Goal: Find specific fact: Find specific fact

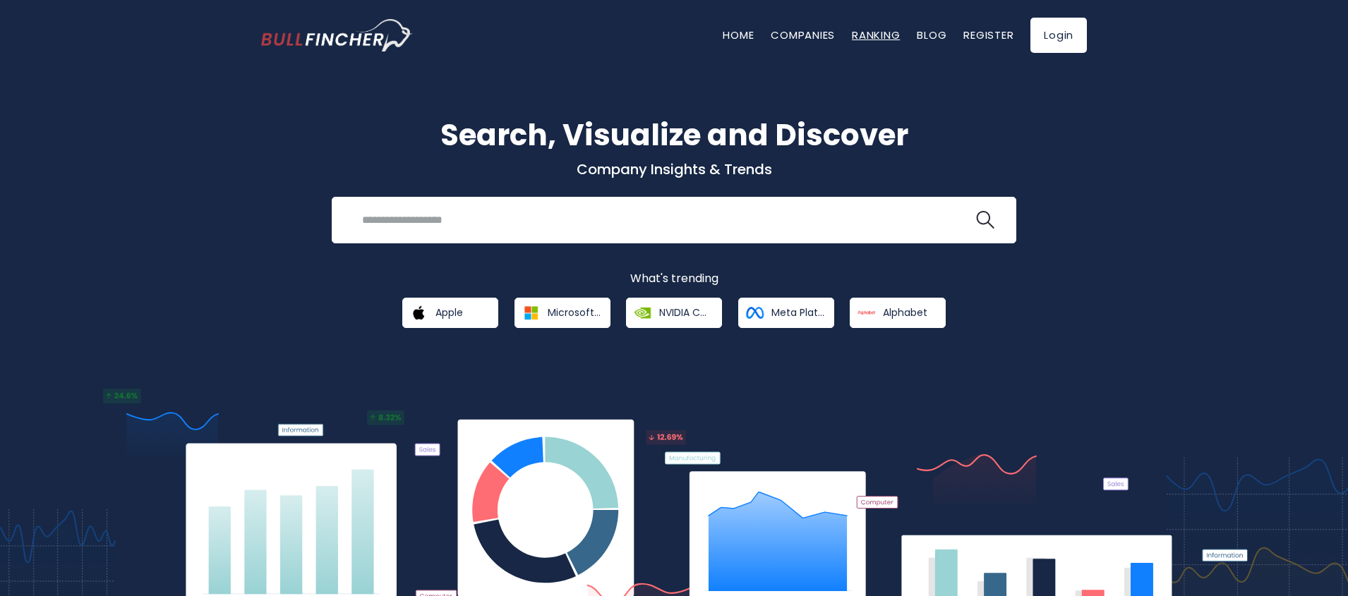
click at [878, 37] on link "Ranking" at bounding box center [876, 35] width 48 height 15
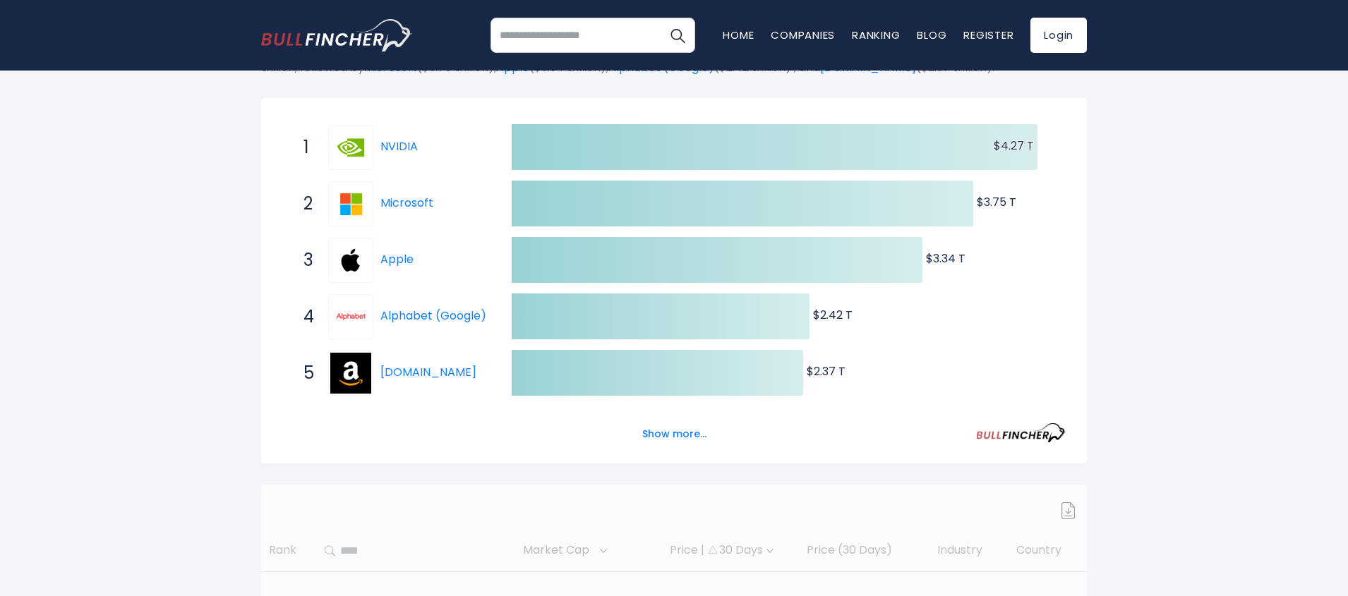
scroll to position [339, 0]
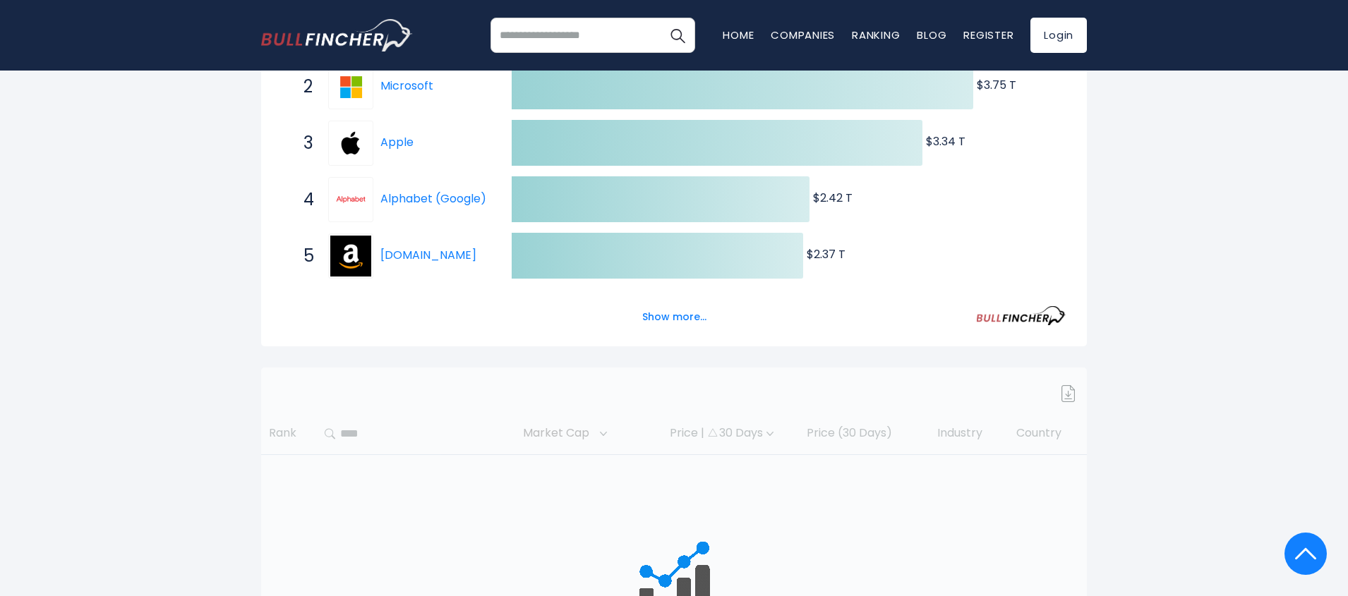
click at [362, 442] on div at bounding box center [674, 509] width 826 height 282
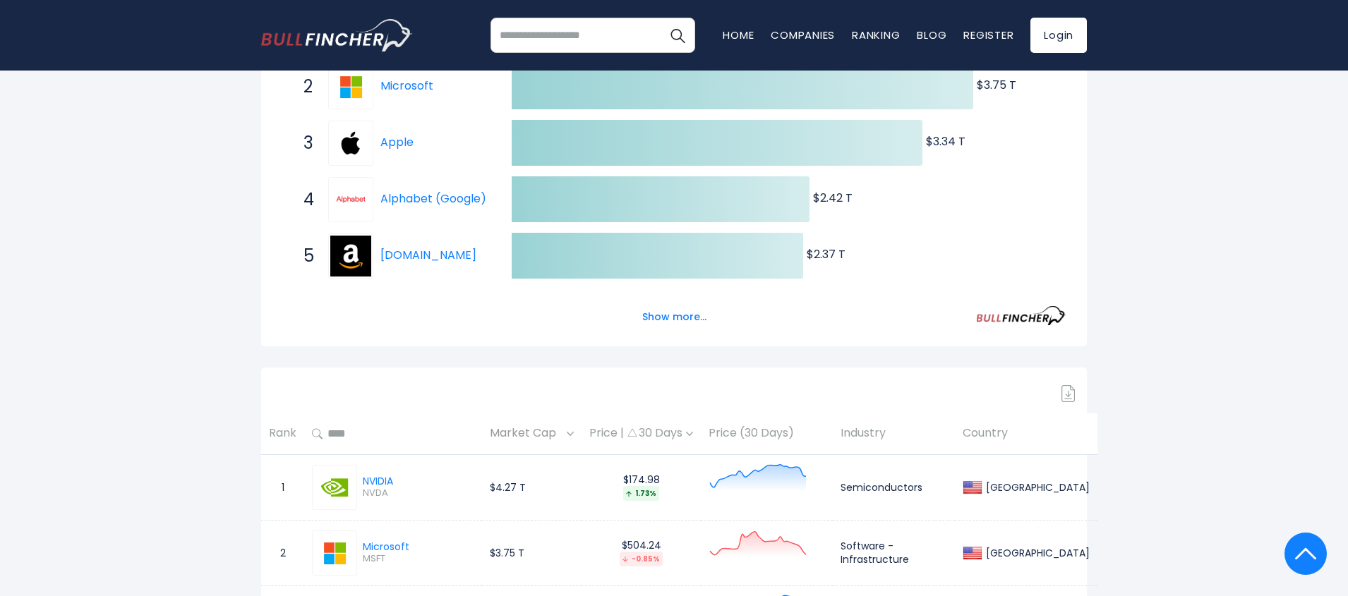
scroll to position [508, 0]
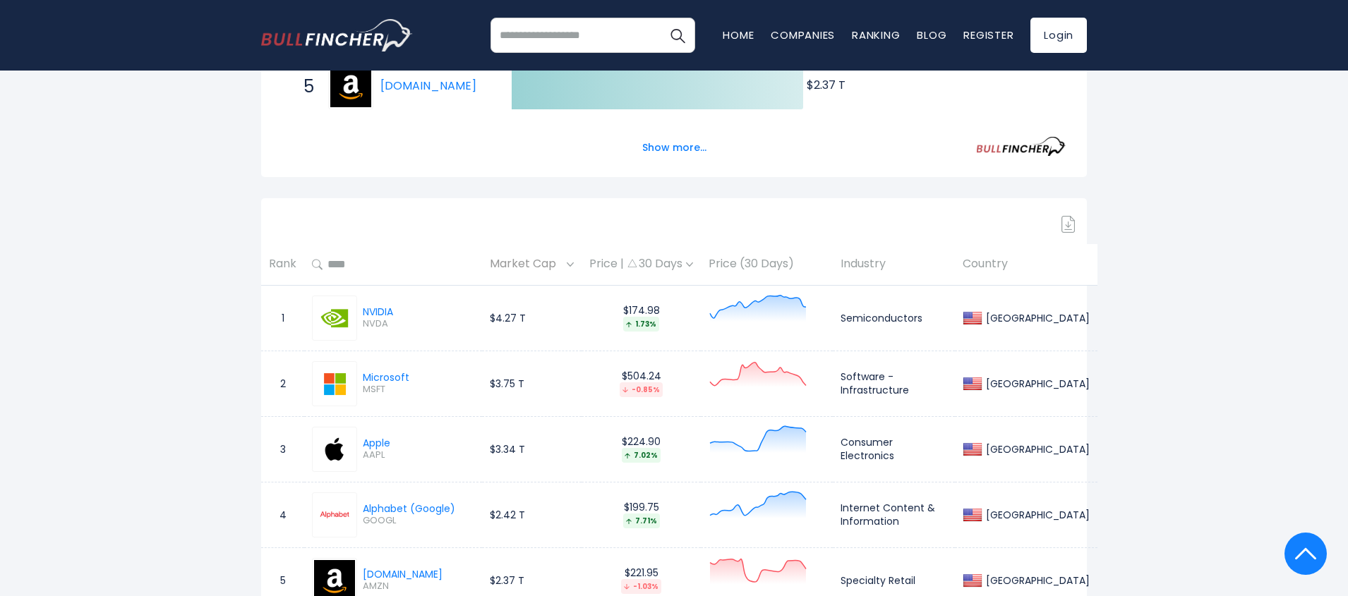
click at [363, 273] on input "text" at bounding box center [399, 264] width 152 height 25
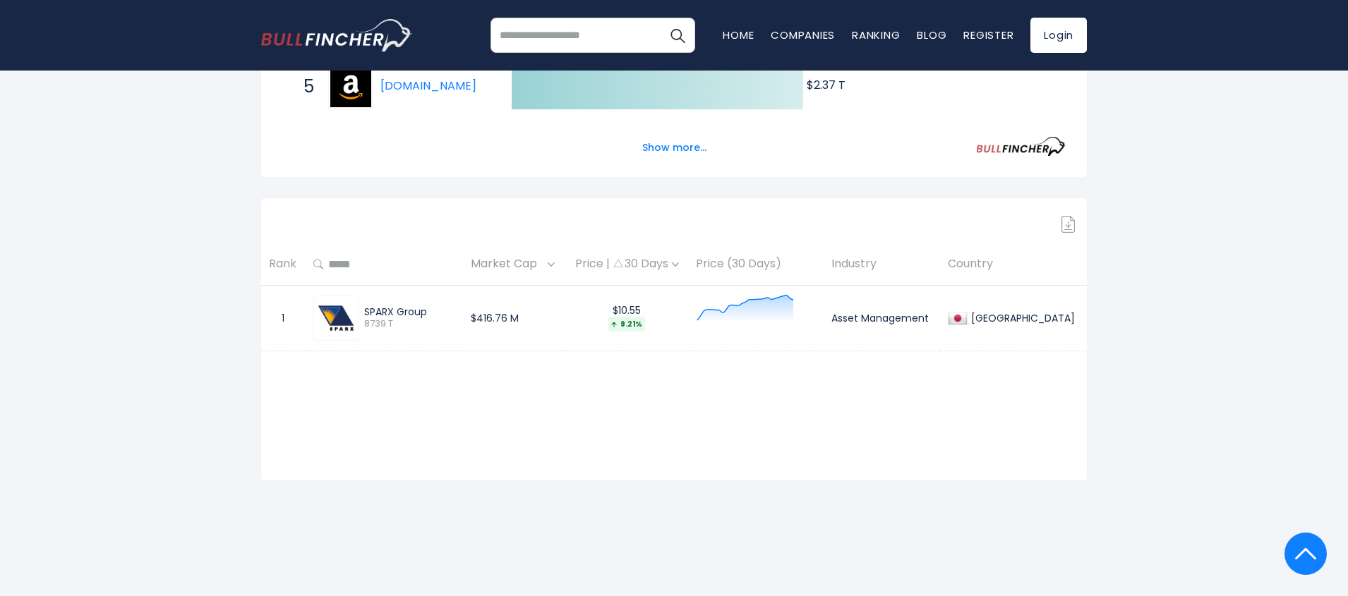
type input "*****"
drag, startPoint x: 512, startPoint y: 323, endPoint x: 532, endPoint y: 323, distance: 19.1
click at [532, 323] on td "$416.76 M" at bounding box center [514, 318] width 102 height 66
click at [556, 322] on td "$416.76 M" at bounding box center [514, 318] width 102 height 66
copy td "416.76 M"
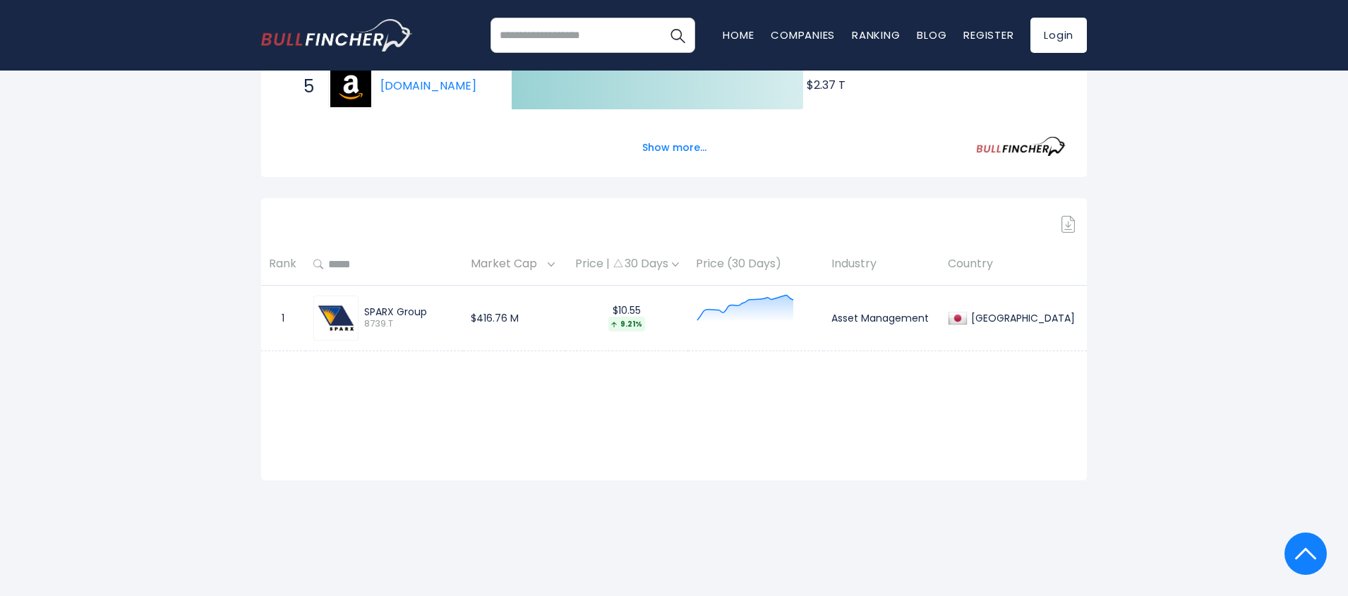
click at [380, 270] on input "*****" at bounding box center [389, 264] width 132 height 25
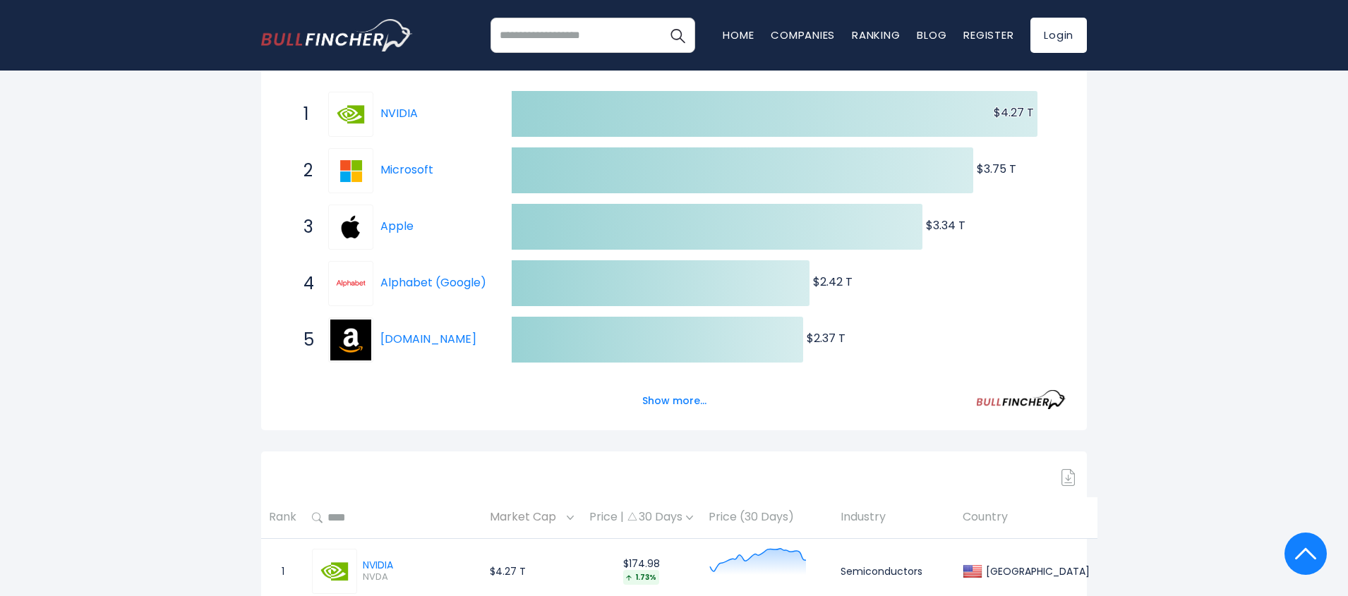
scroll to position [0, 0]
